Goal: Find contact information: Obtain details needed to contact an individual or organization

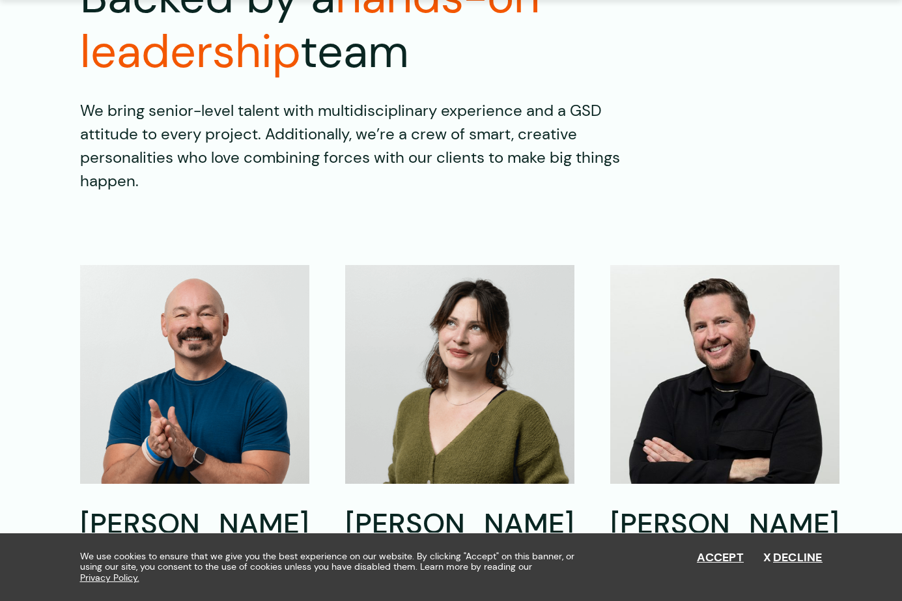
scroll to position [456, 0]
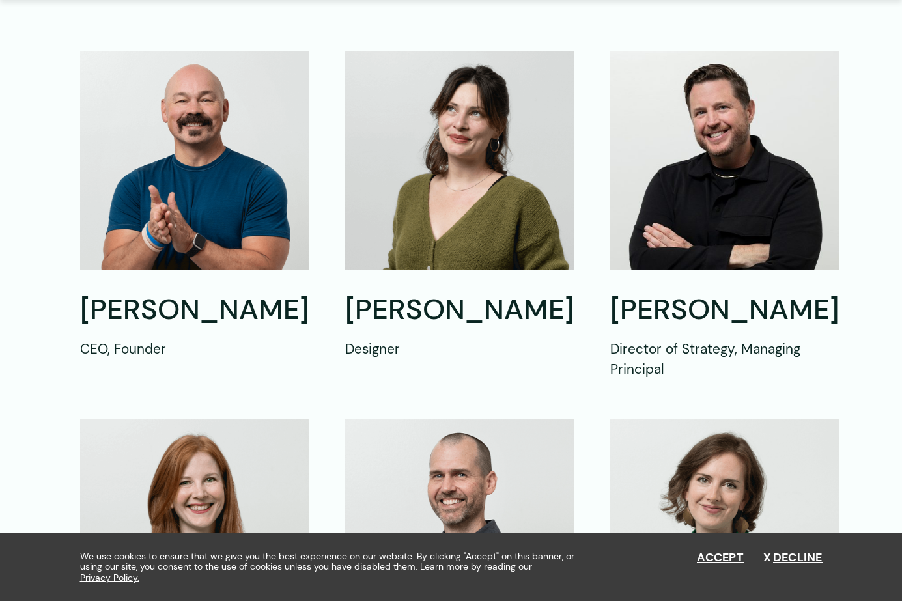
click at [162, 195] on img at bounding box center [194, 160] width 229 height 219
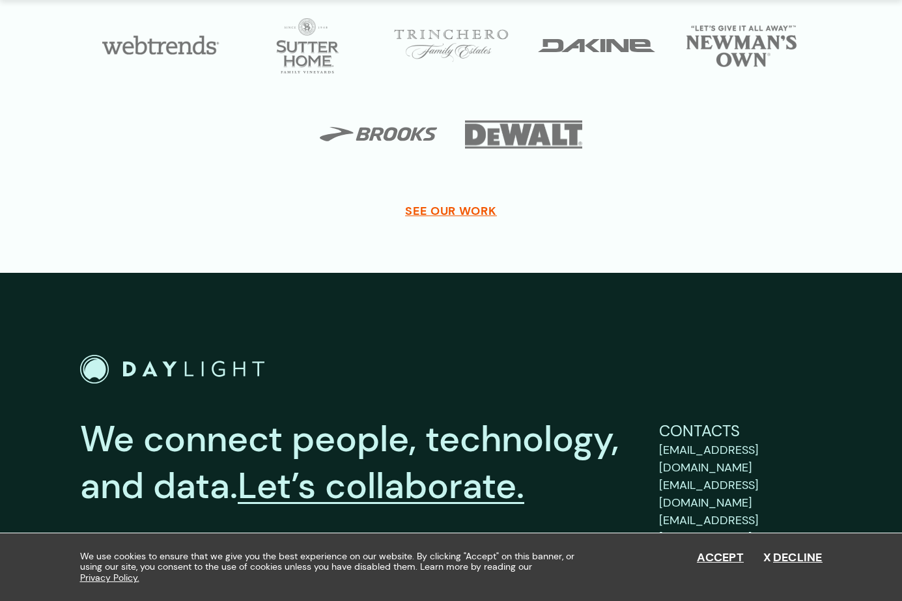
scroll to position [2749, 0]
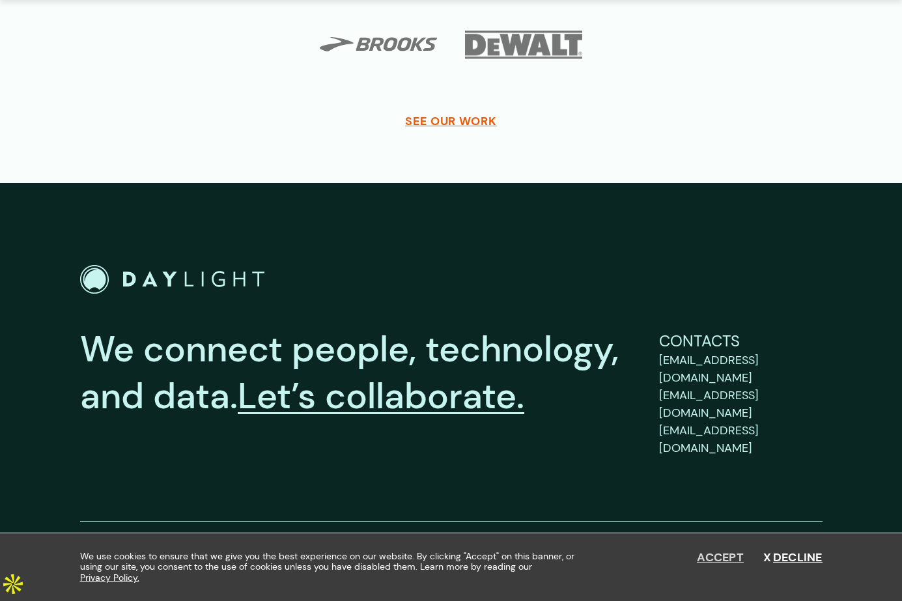
click at [734, 558] on button "Accept" at bounding box center [720, 558] width 47 height 14
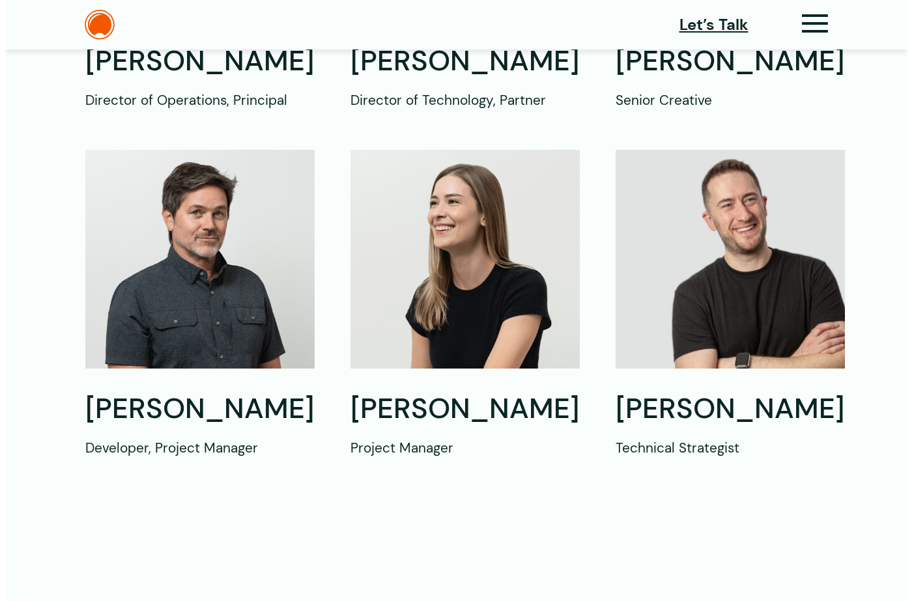
scroll to position [795, 0]
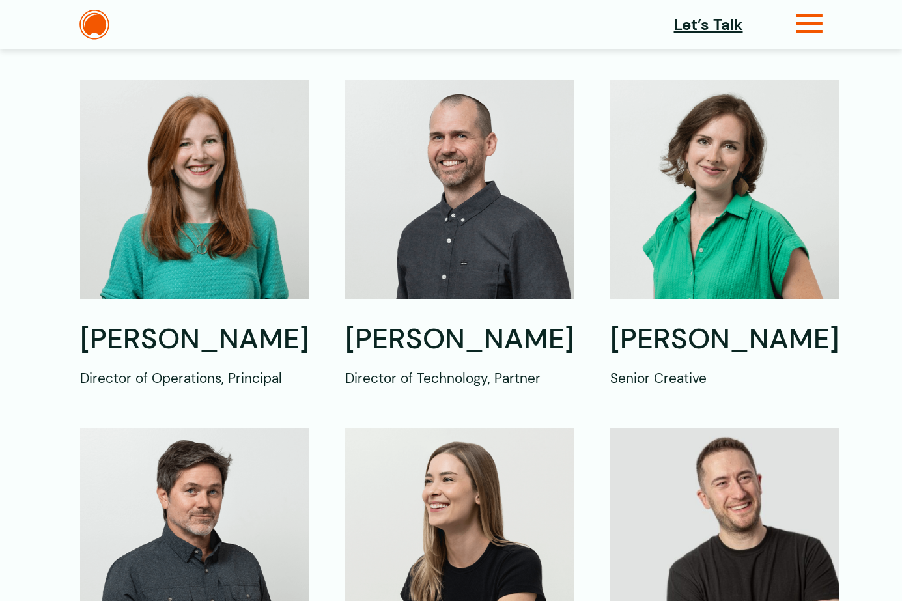
click at [814, 22] on icon at bounding box center [810, 29] width 27 height 14
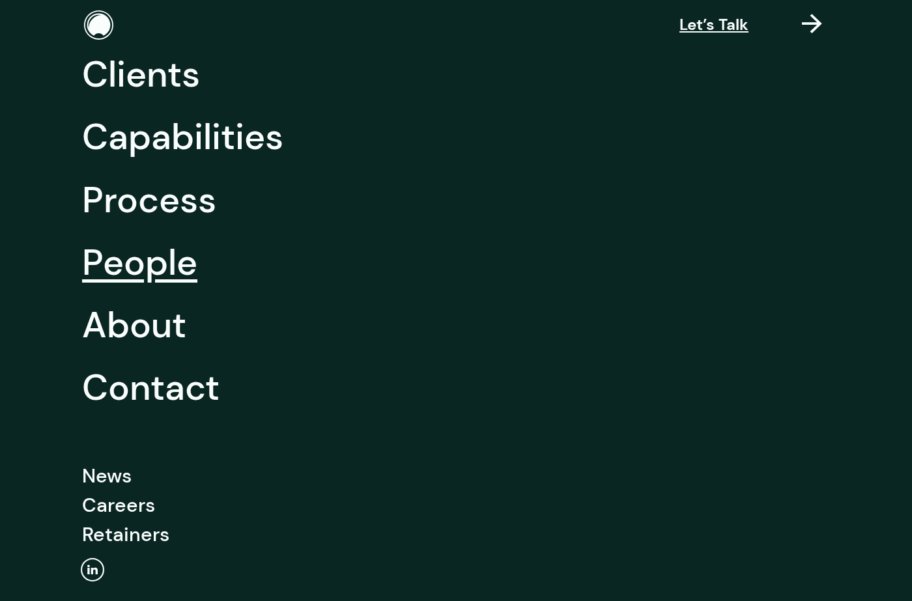
scroll to position [106, 0]
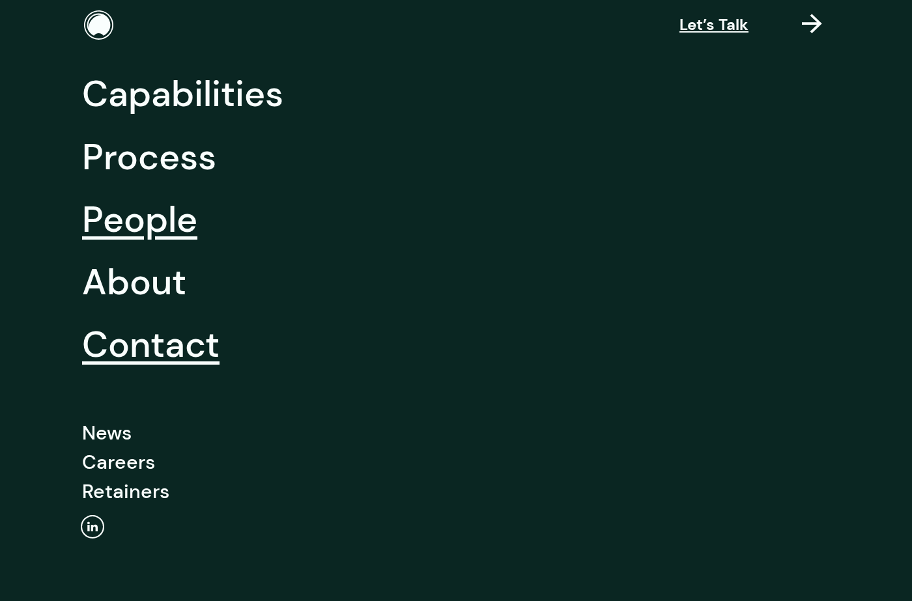
click at [118, 345] on link "Contact" at bounding box center [150, 344] width 137 height 63
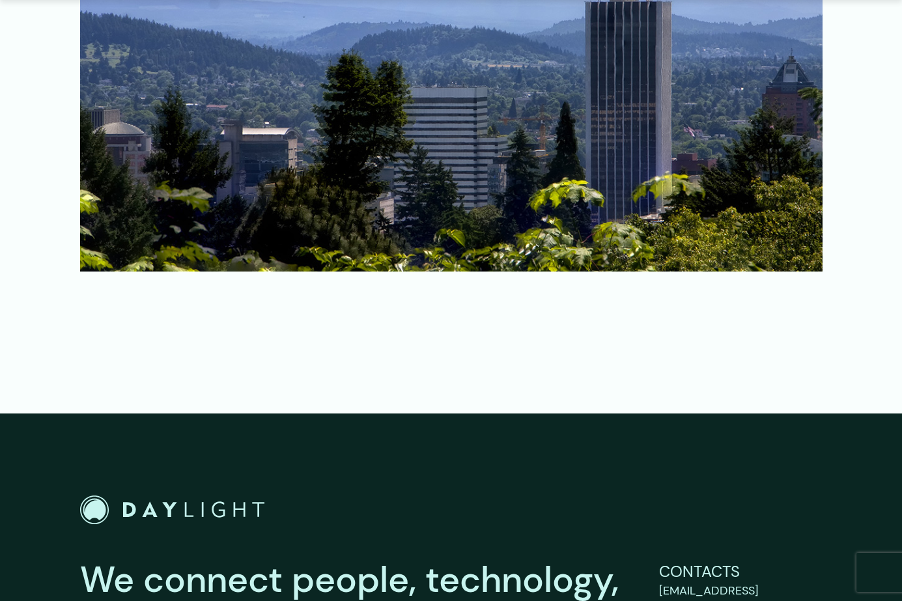
scroll to position [1991, 0]
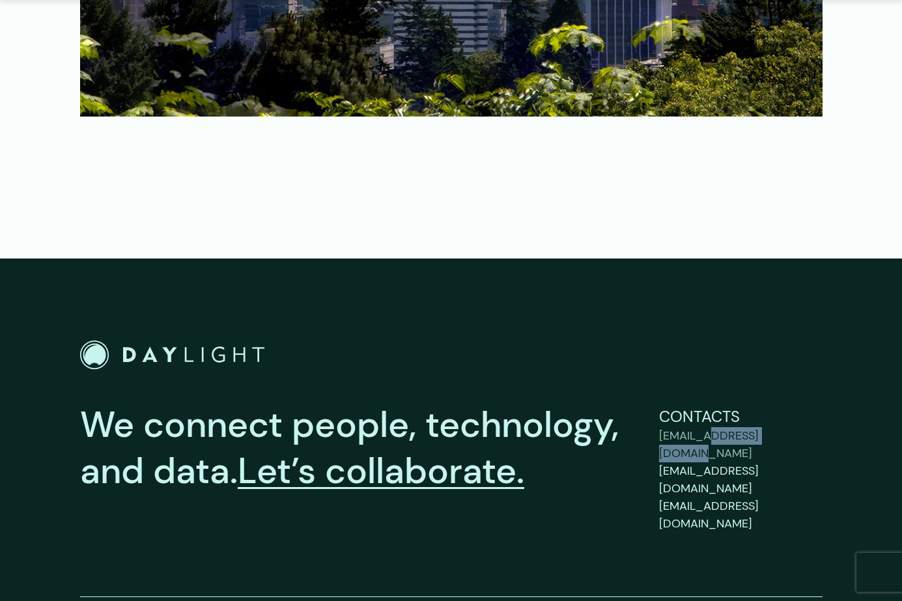
copy span "bydaylight.com"
drag, startPoint x: 715, startPoint y: 383, endPoint x: 809, endPoint y: 375, distance: 94.8
click at [809, 427] on link "[EMAIL_ADDRESS][DOMAIN_NAME]" at bounding box center [741, 444] width 164 height 35
